Goal: Transaction & Acquisition: Purchase product/service

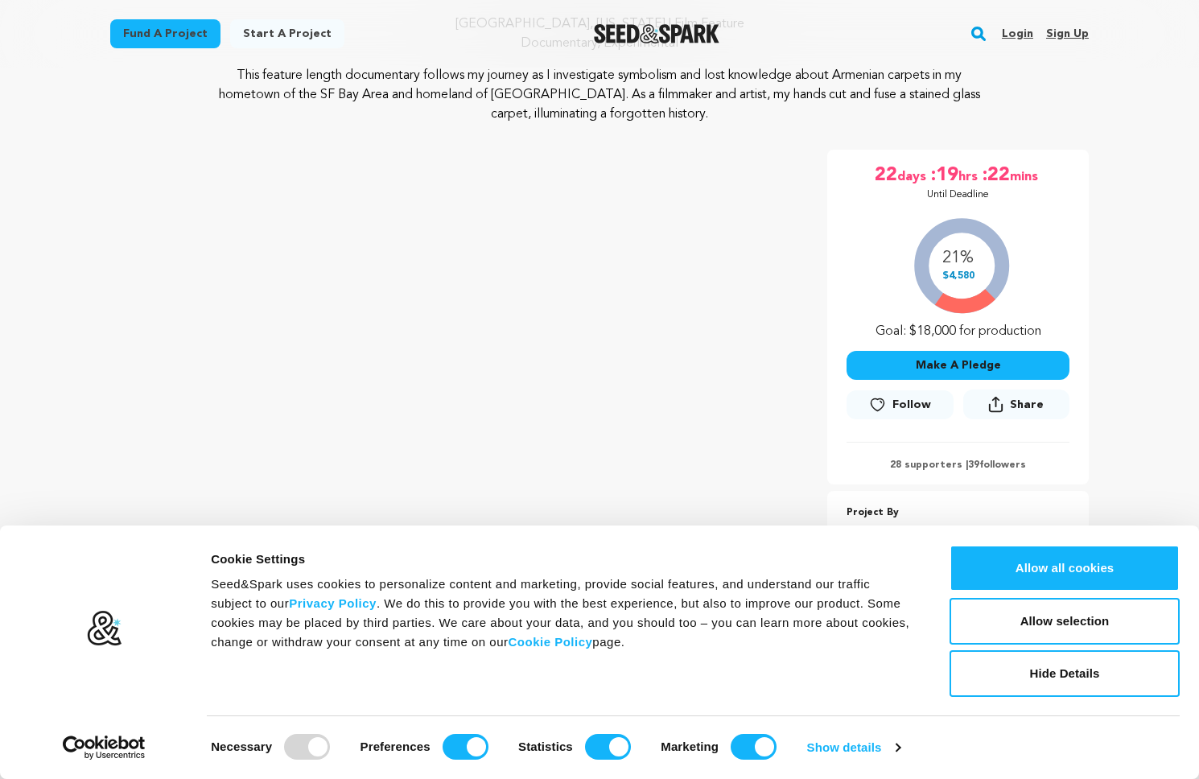
scroll to position [311, 0]
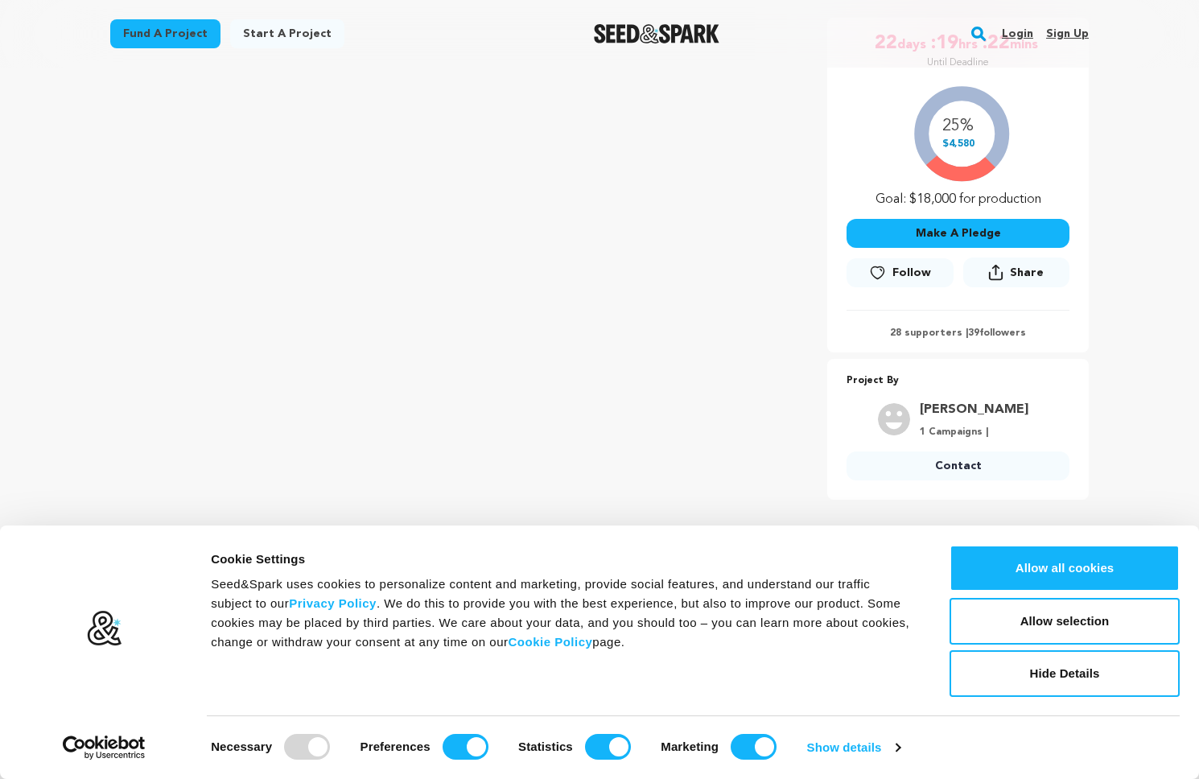
click at [954, 233] on button "Make A Pledge" at bounding box center [957, 233] width 223 height 29
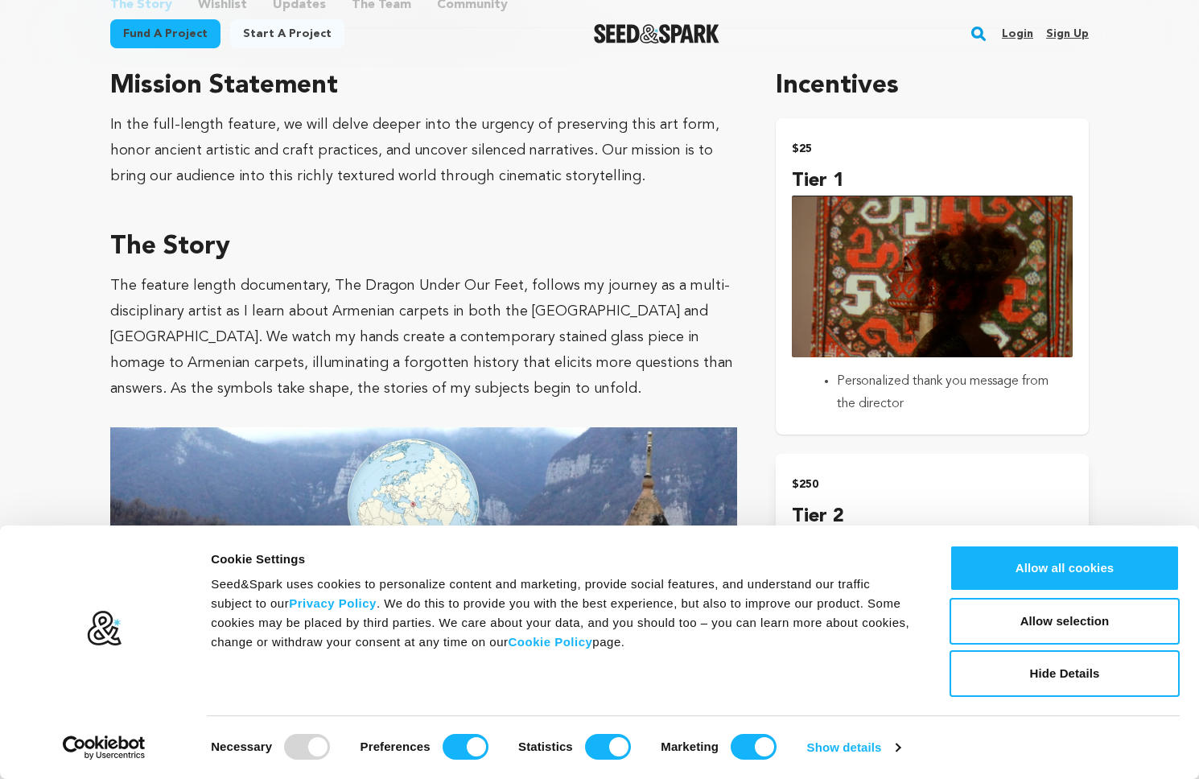
scroll to position [924, 0]
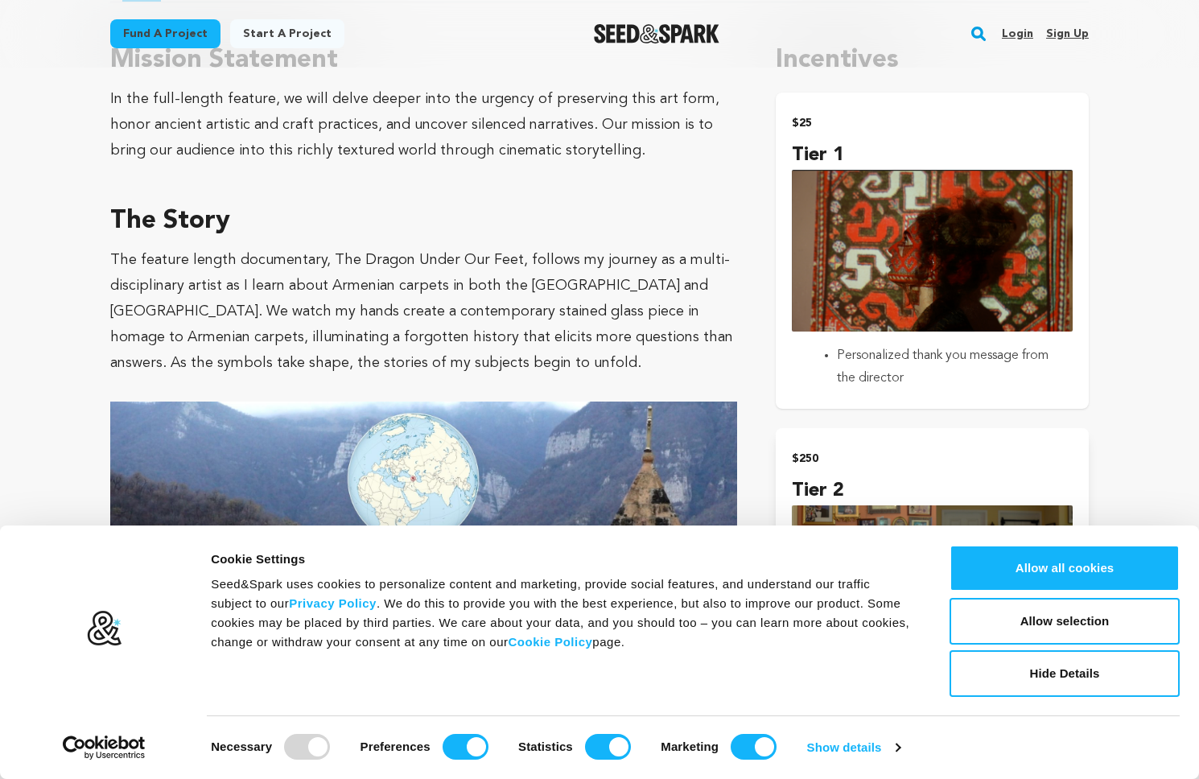
click at [885, 280] on img "submit" at bounding box center [932, 251] width 281 height 162
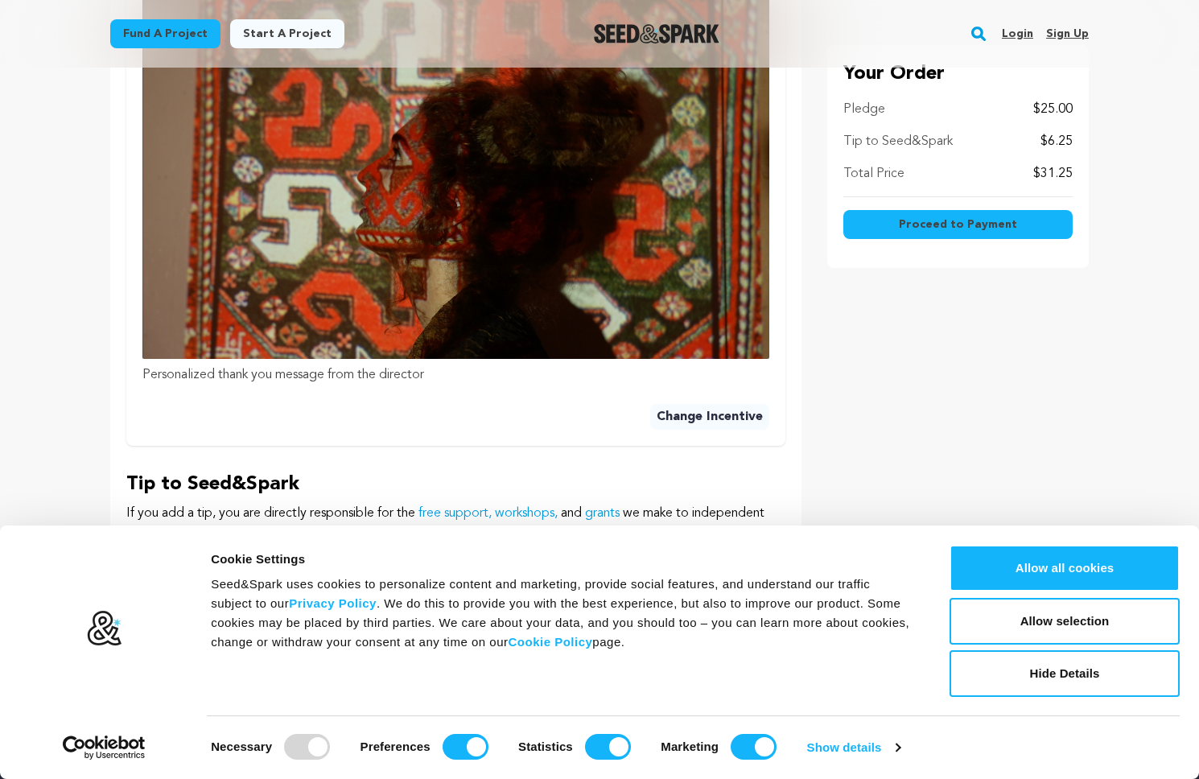
scroll to position [781, 0]
